Goal: Find specific page/section: Find specific page/section

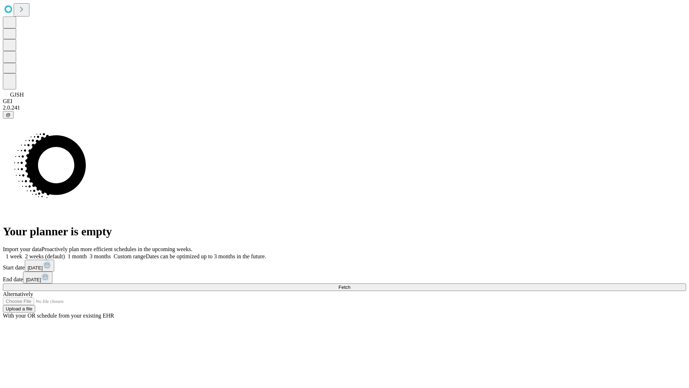
click at [350, 284] on span "Fetch" at bounding box center [344, 286] width 12 height 5
